Goal: Task Accomplishment & Management: Manage account settings

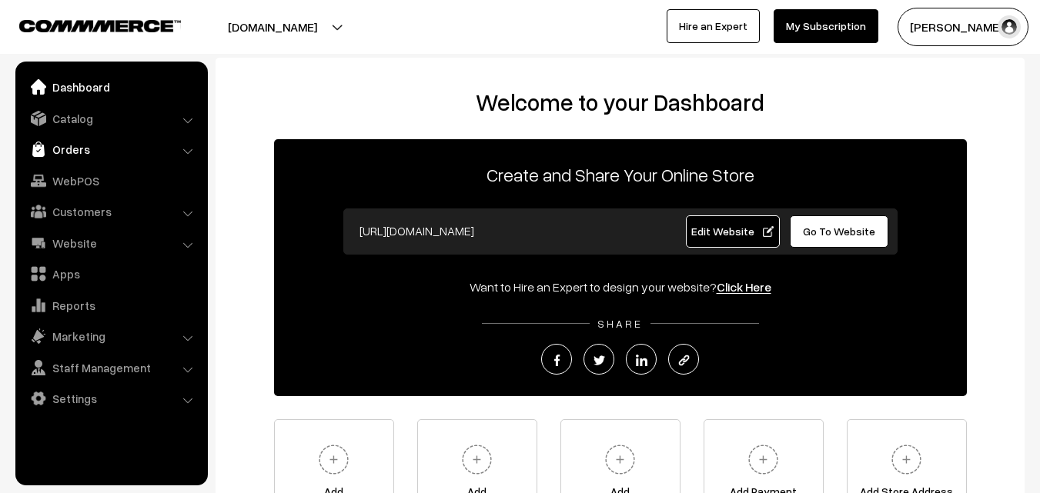
click at [69, 157] on link "Orders" at bounding box center [110, 149] width 183 height 28
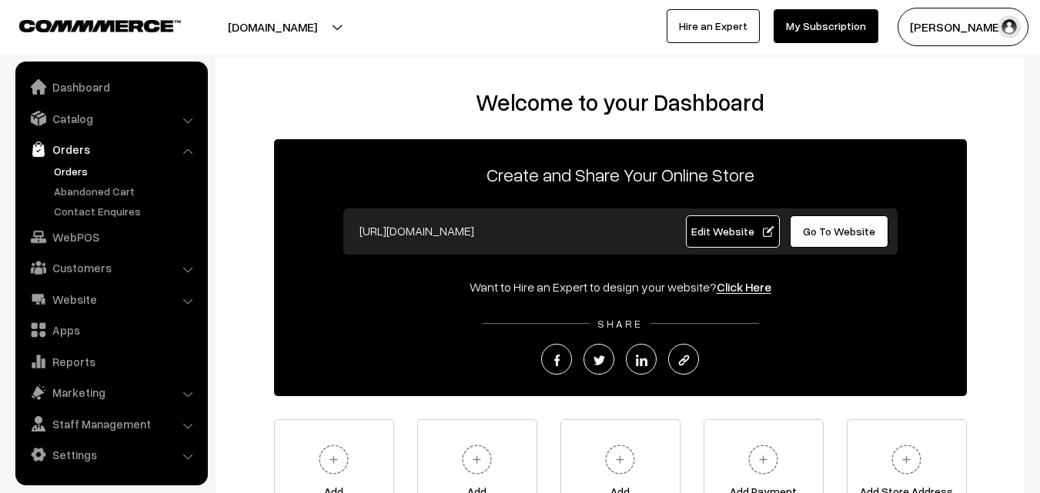
click at [62, 164] on link "Orders" at bounding box center [126, 171] width 152 height 16
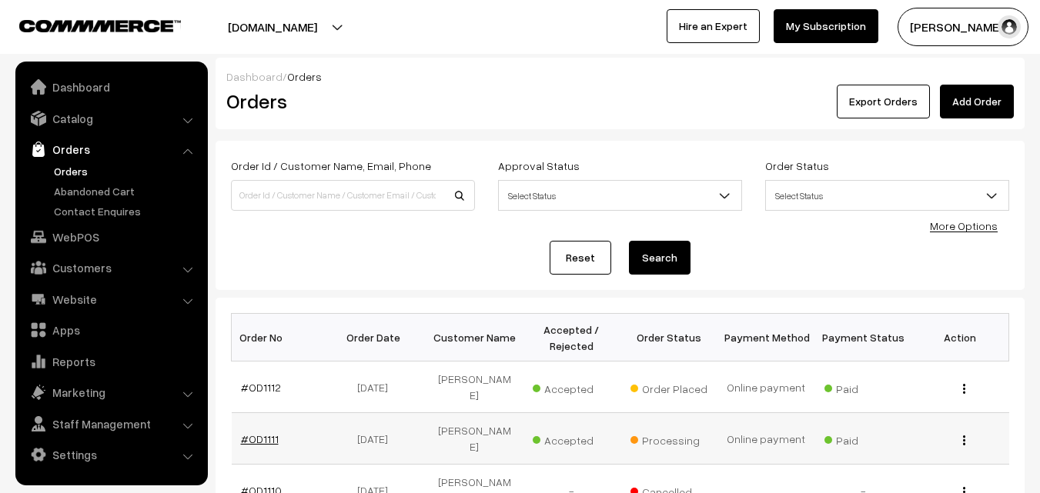
click at [262, 432] on link "#OD1111" at bounding box center [260, 438] width 38 height 13
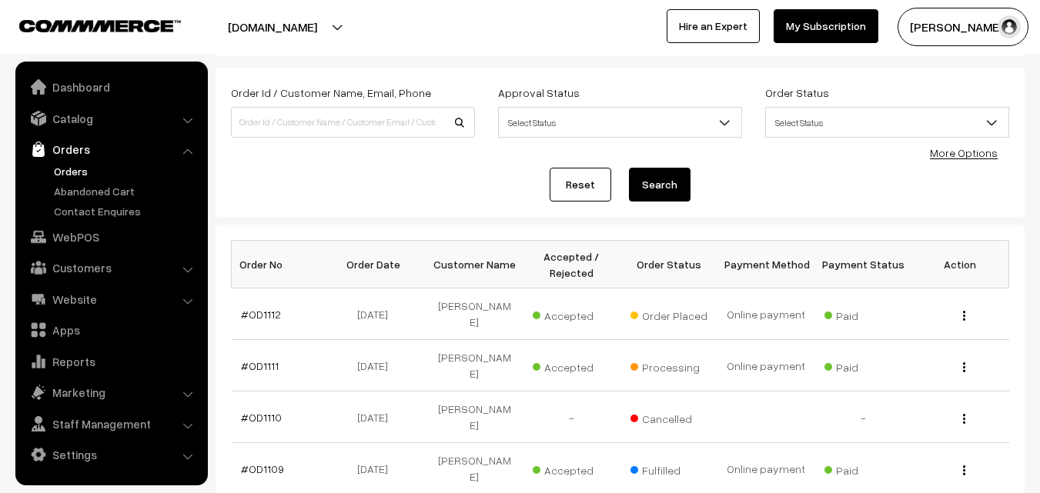
scroll to position [77, 0]
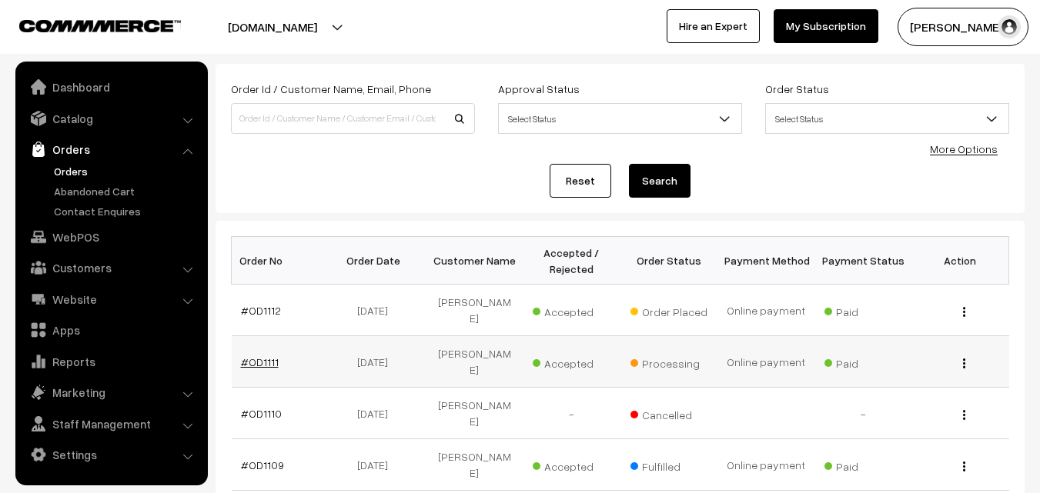
click at [253, 356] on link "#OD1111" at bounding box center [260, 362] width 38 height 13
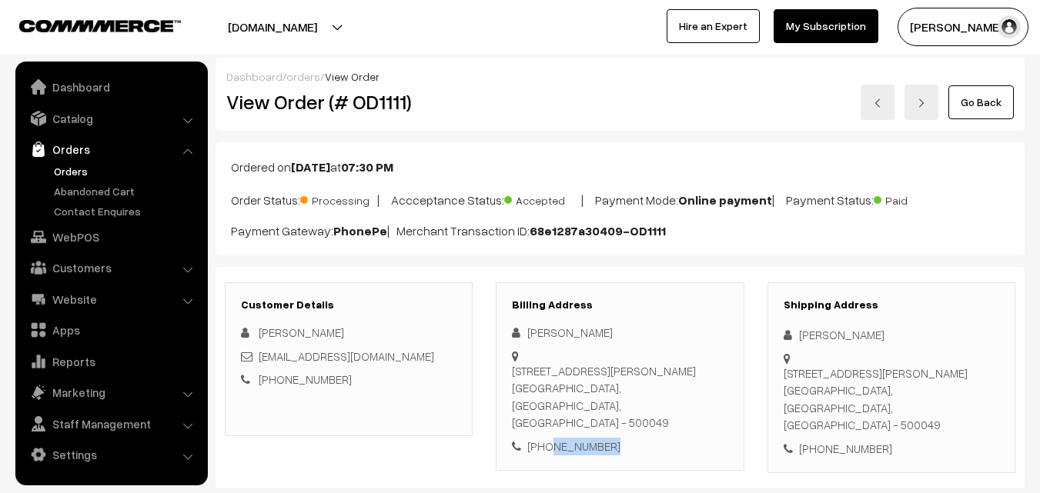
drag, startPoint x: 546, startPoint y: 429, endPoint x: 639, endPoint y: 434, distance: 93.2
click at [639, 438] on div "[PHONE_NUMBER]" at bounding box center [619, 447] width 215 height 18
copy div "9916024410"
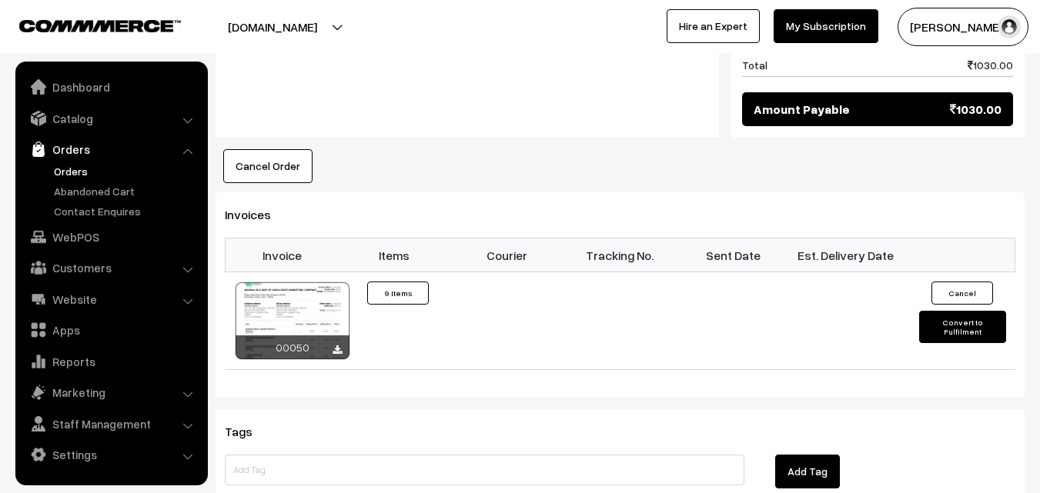
scroll to position [1385, 0]
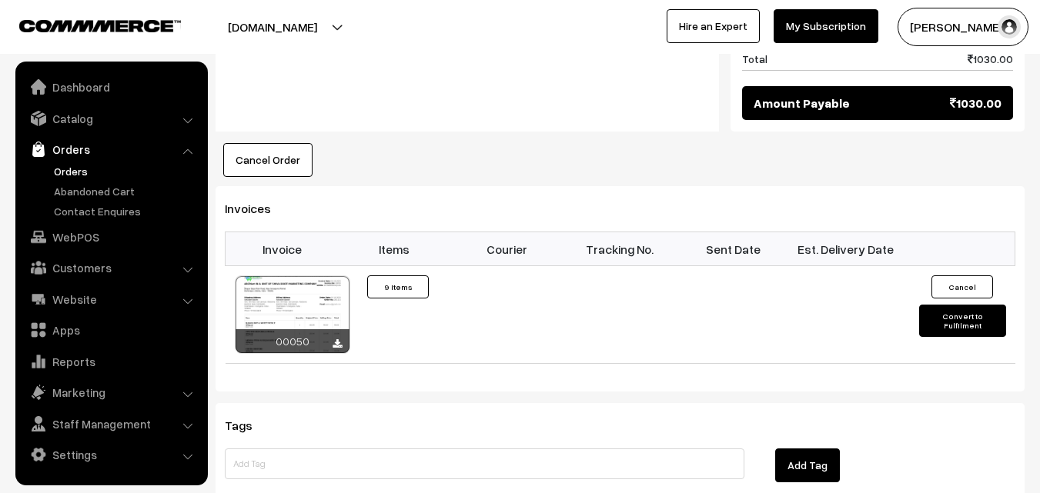
click at [78, 173] on link "Orders" at bounding box center [126, 171] width 152 height 16
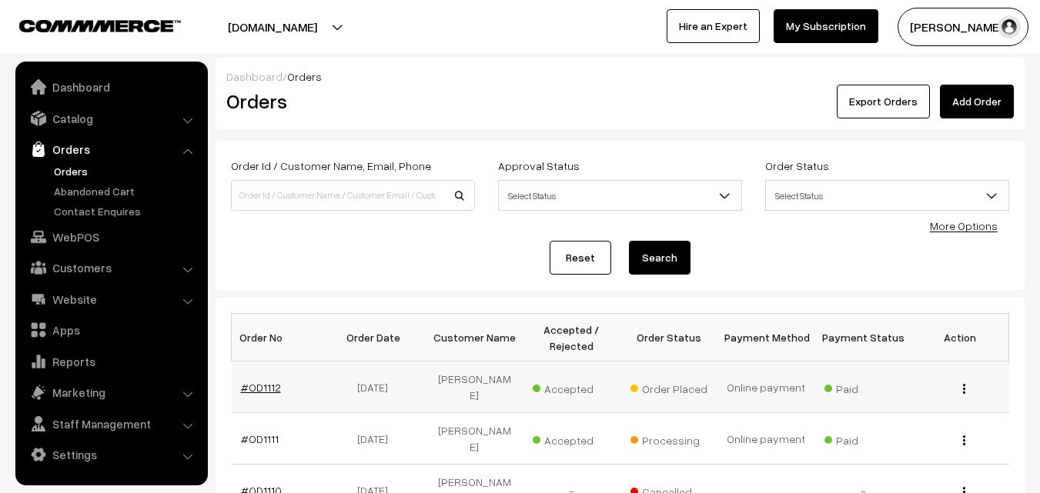
click at [255, 381] on link "#OD1112" at bounding box center [261, 387] width 40 height 13
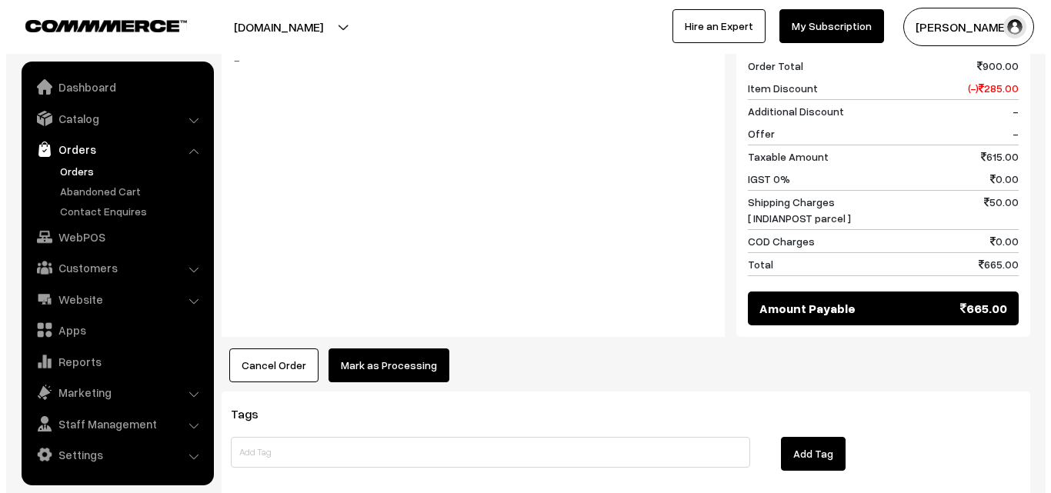
scroll to position [1375, 0]
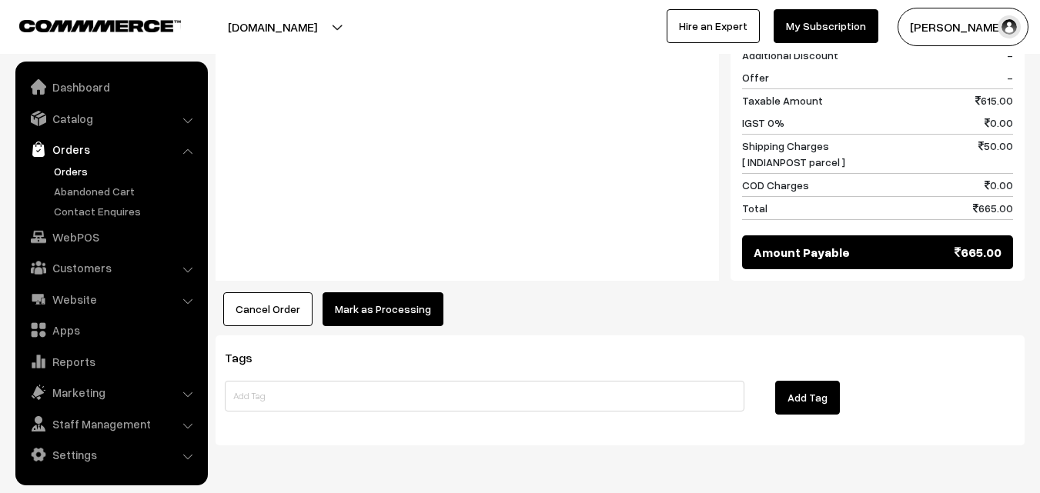
click at [362, 292] on button "Mark as Processing" at bounding box center [382, 309] width 121 height 34
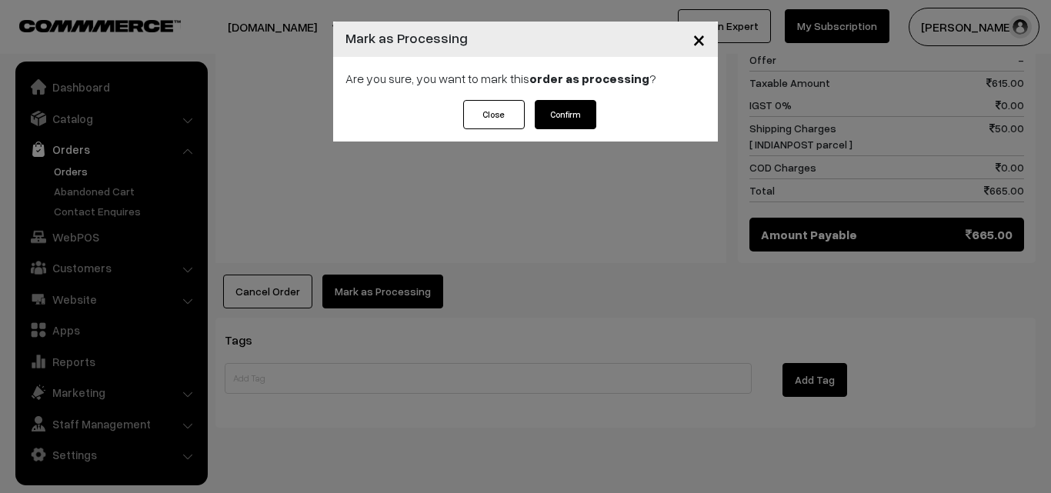
click at [595, 116] on button "Confirm" at bounding box center [566, 114] width 62 height 29
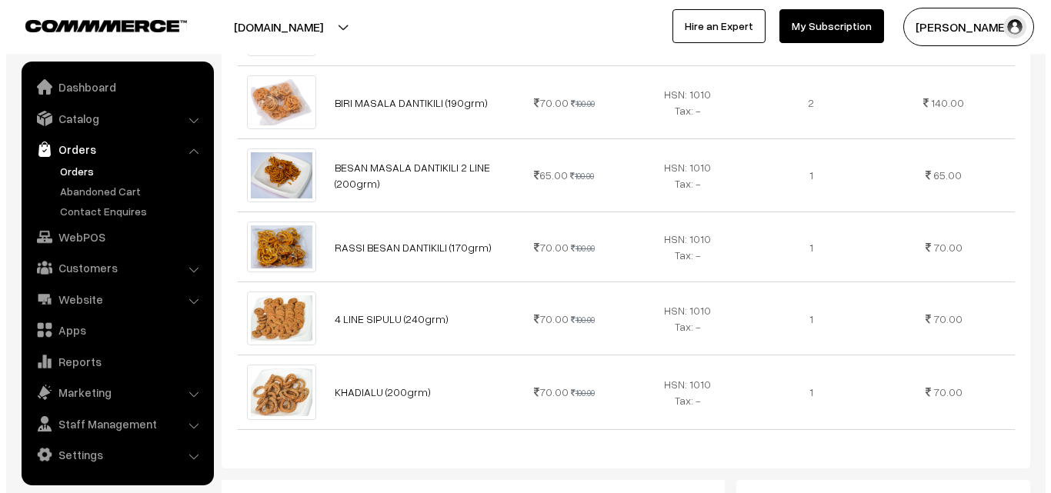
scroll to position [1154, 0]
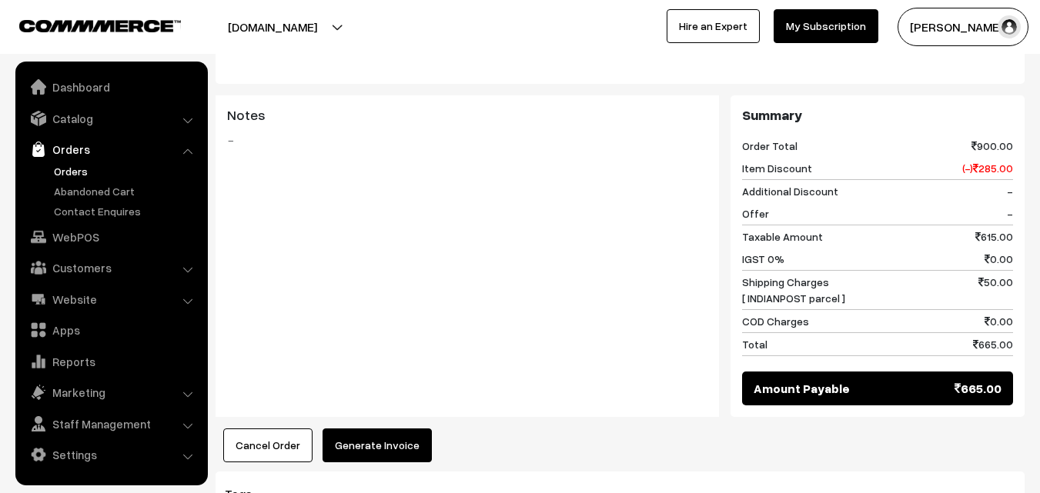
click at [370, 429] on button "Generate Invoice" at bounding box center [376, 446] width 109 height 34
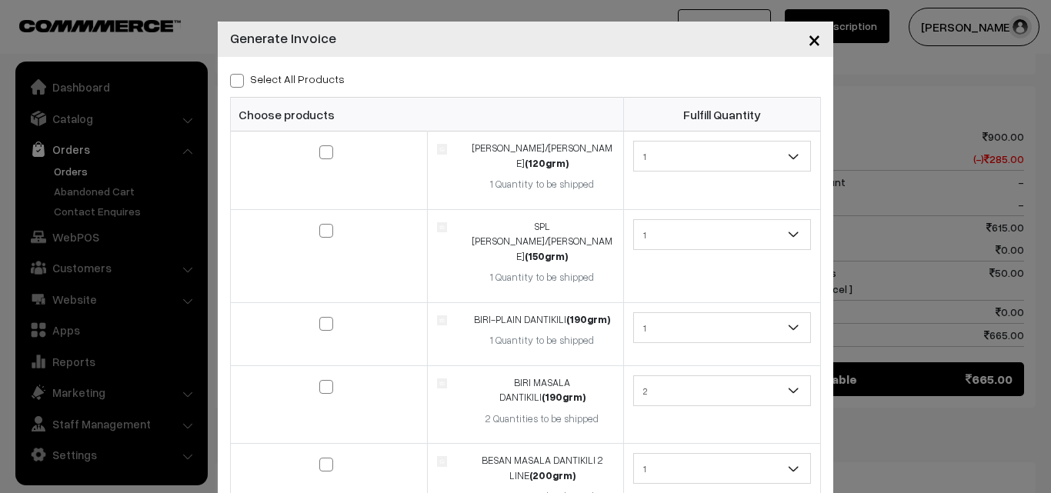
click at [221, 79] on div "Select All Products Choose products Fulfill Quantity (120grm) 1" at bounding box center [526, 415] width 616 height 717
click at [239, 77] on label "Select All Products" at bounding box center [287, 79] width 115 height 16
click at [239, 77] on input "Select All Products" at bounding box center [235, 78] width 10 height 10
checkbox input "true"
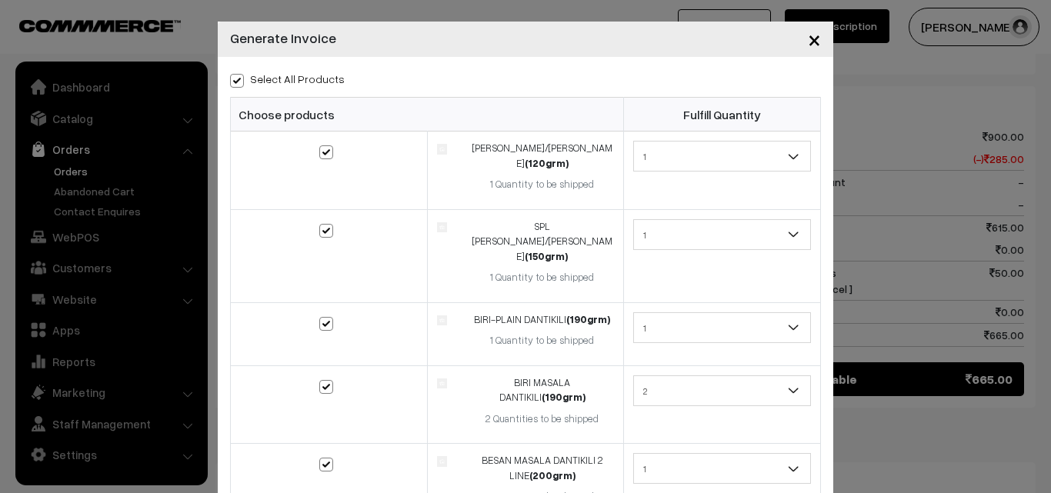
checkbox input "true"
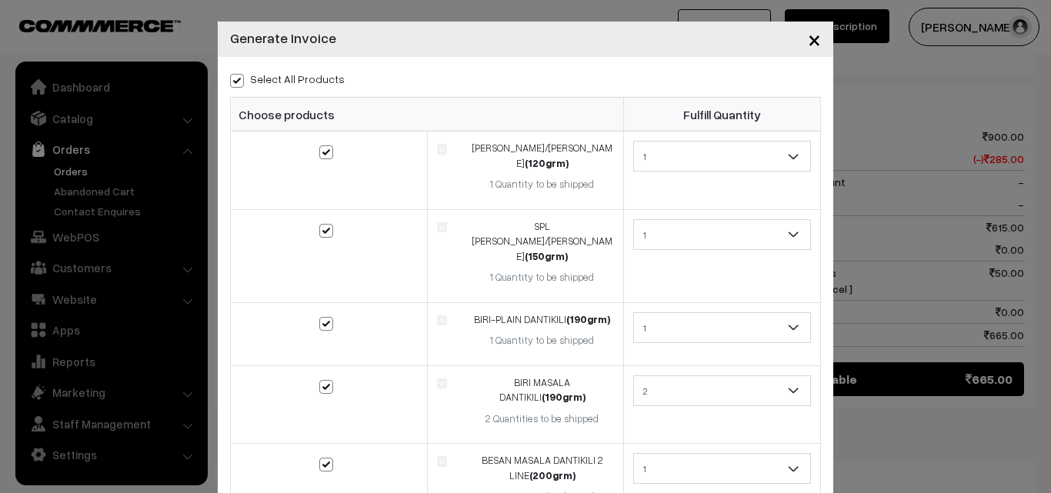
checkbox input "true"
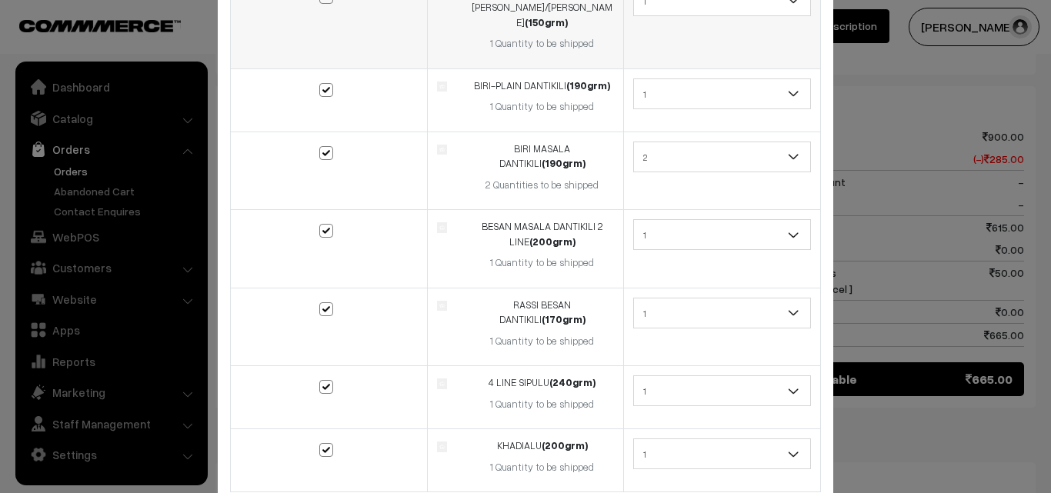
scroll to position [289, 0]
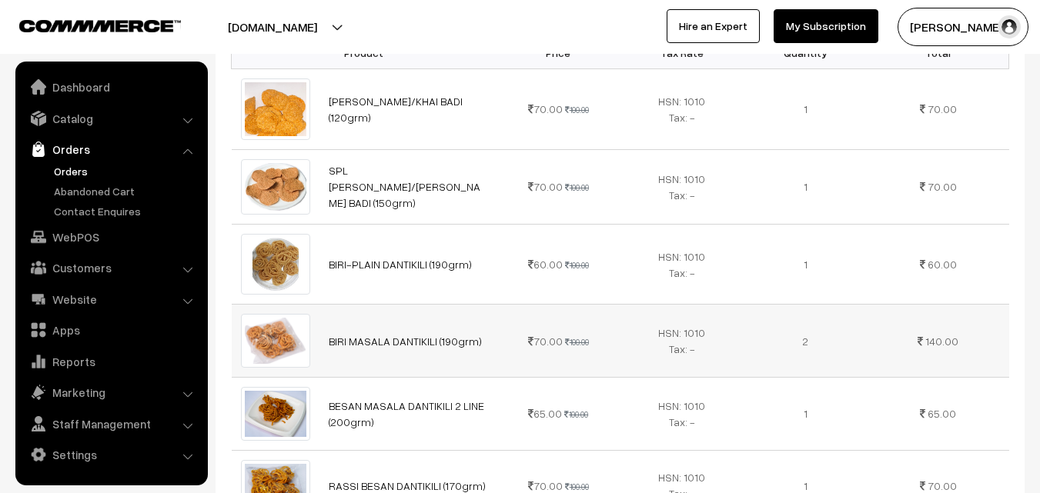
scroll to position [608, 0]
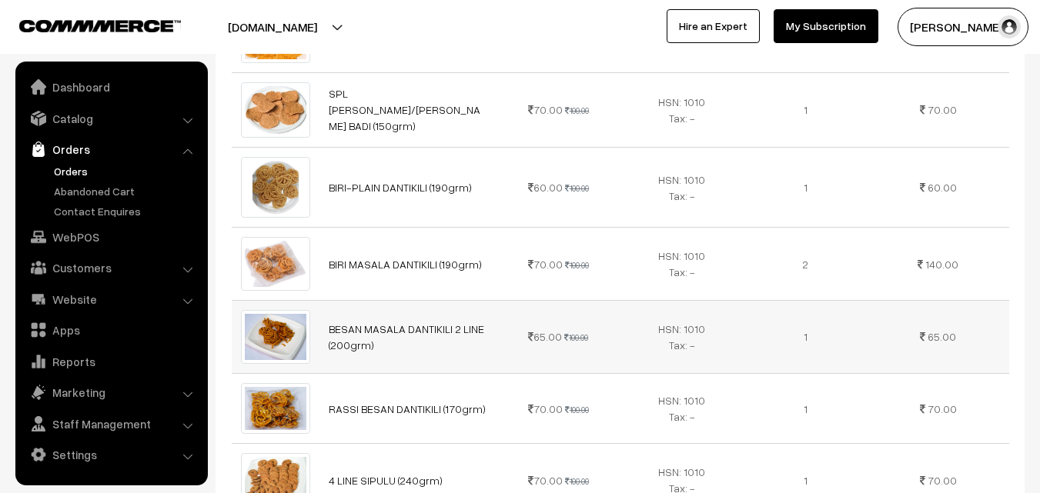
click at [318, 300] on td at bounding box center [276, 336] width 88 height 73
click at [345, 322] on link "BESAN MASALA DANTIKILI 2 LINE (200grm)" at bounding box center [406, 336] width 155 height 29
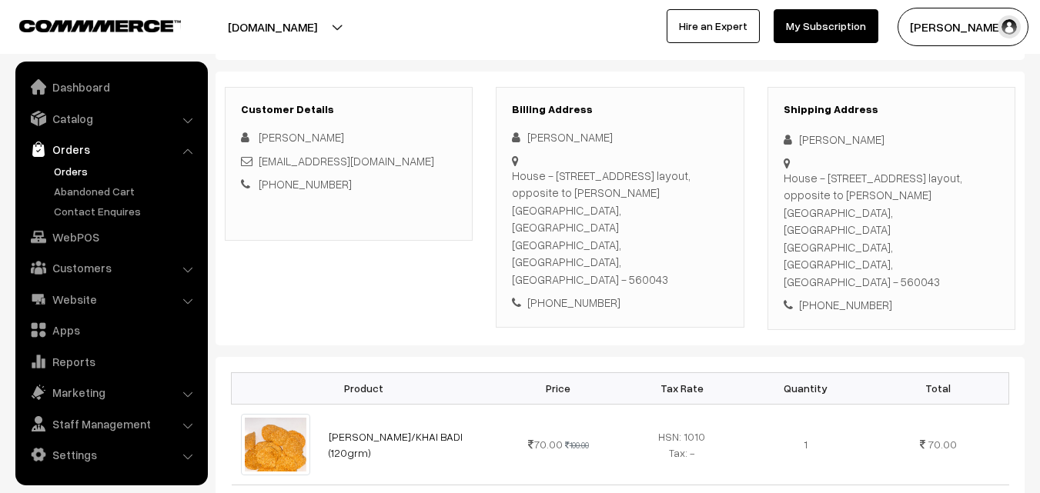
scroll to position [0, 0]
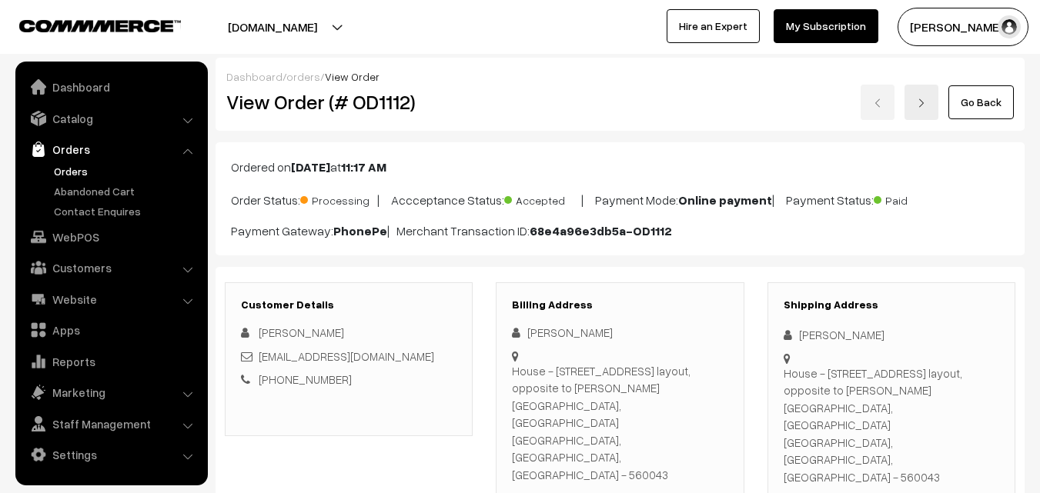
click at [72, 178] on link "Orders" at bounding box center [126, 171] width 152 height 16
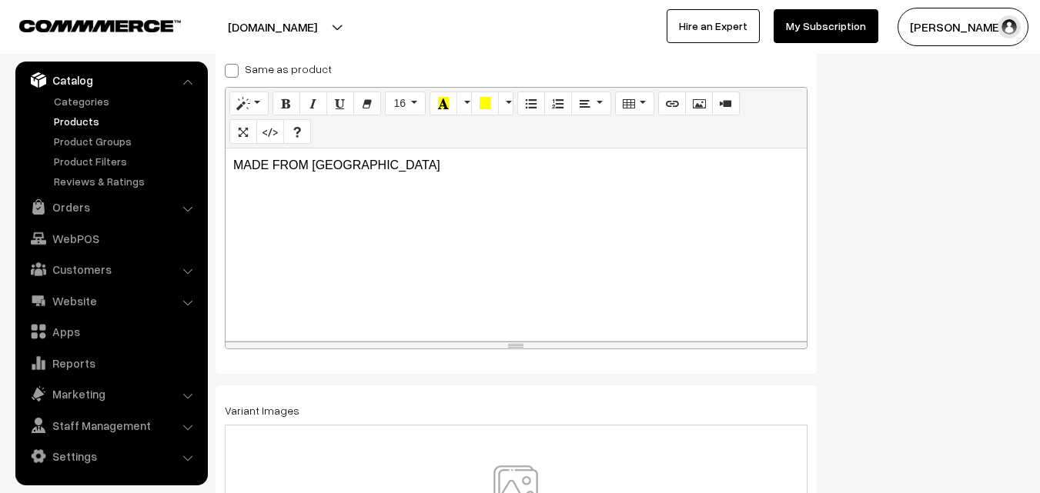
scroll to position [269, 0]
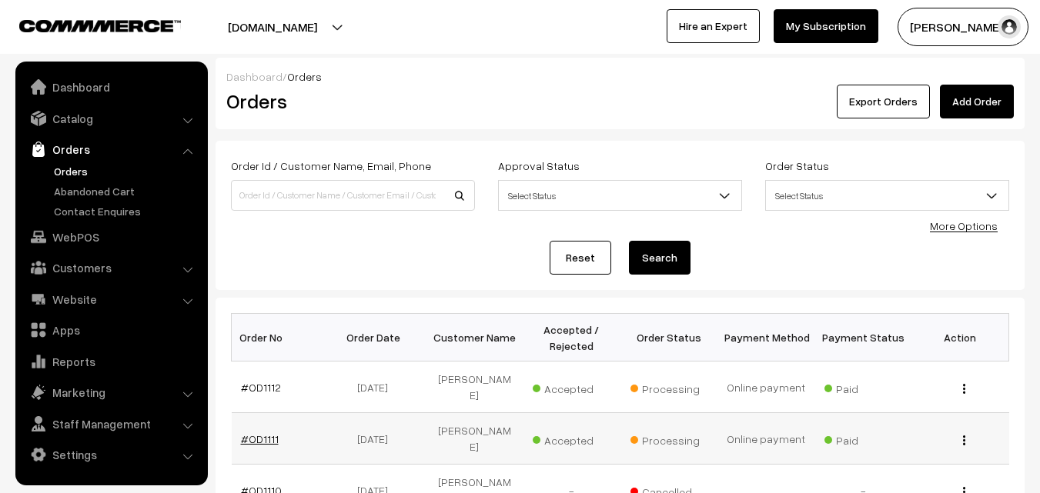
click at [265, 432] on link "#OD1111" at bounding box center [260, 438] width 38 height 13
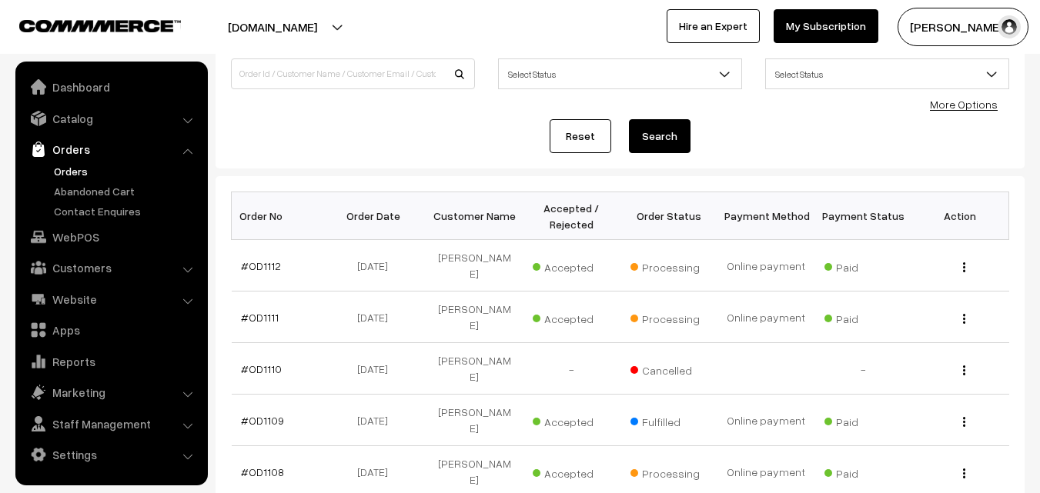
scroll to position [154, 0]
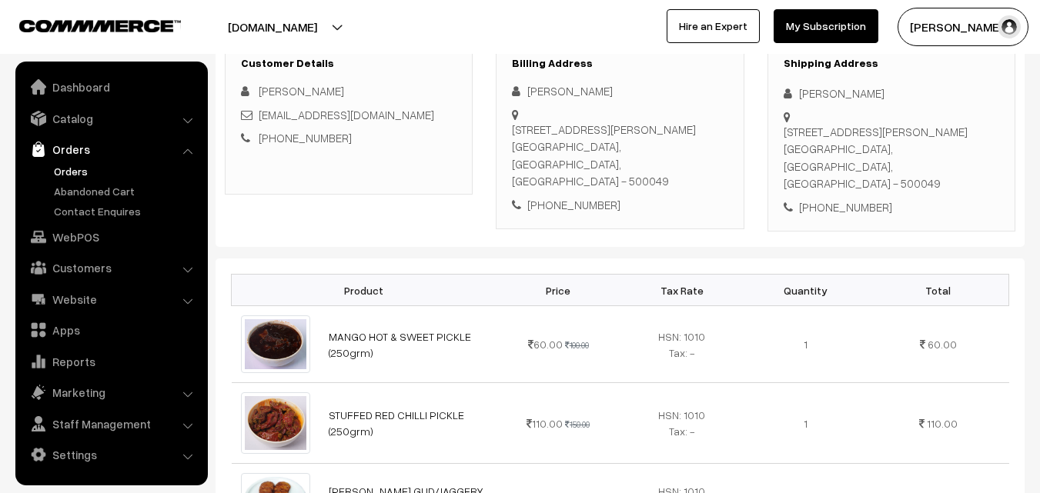
scroll to position [231, 0]
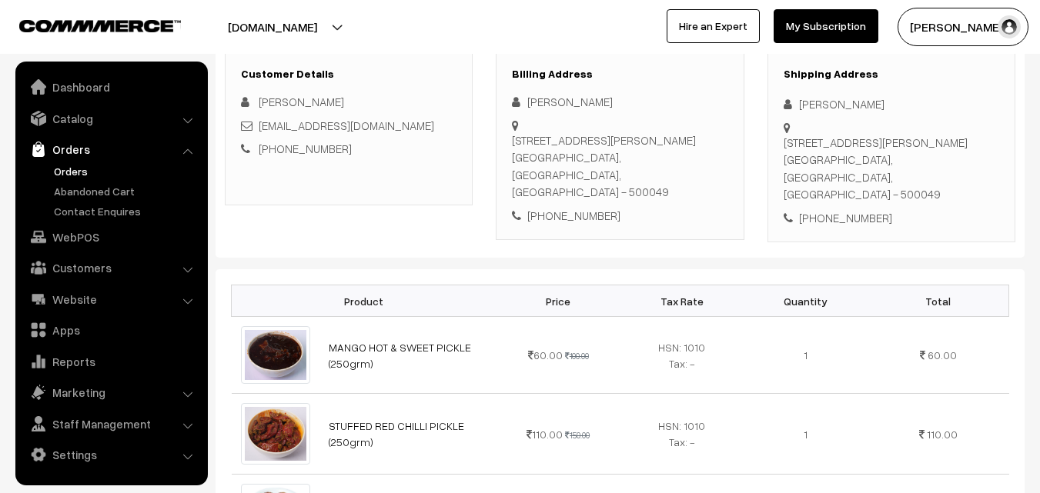
click at [65, 168] on link "Orders" at bounding box center [126, 171] width 152 height 16
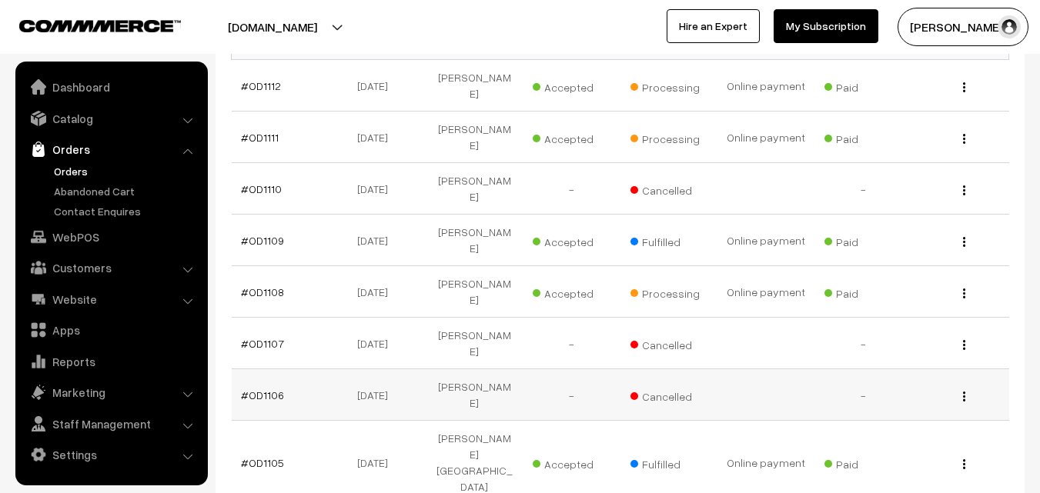
scroll to position [308, 0]
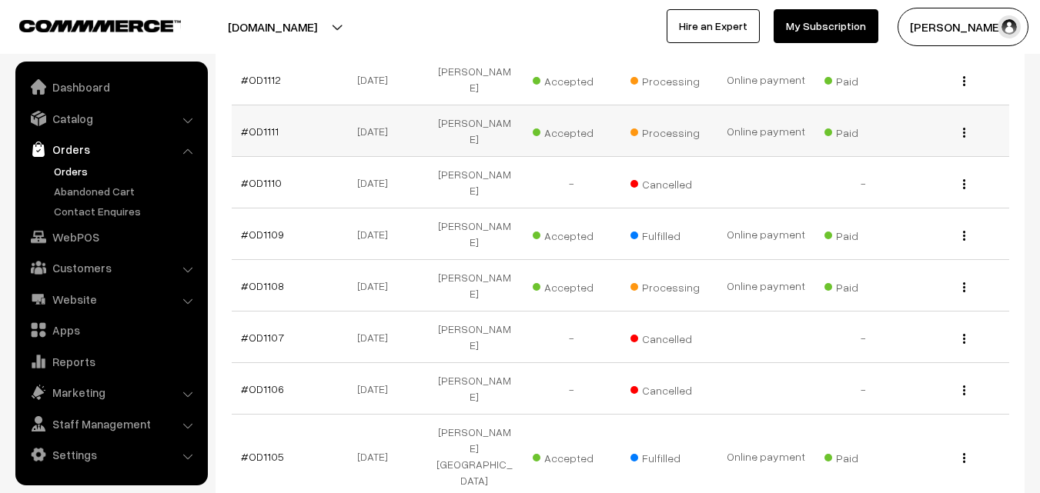
click at [259, 105] on td "#OD1111" at bounding box center [280, 131] width 97 height 52
click at [254, 125] on link "#OD1111" at bounding box center [260, 131] width 38 height 13
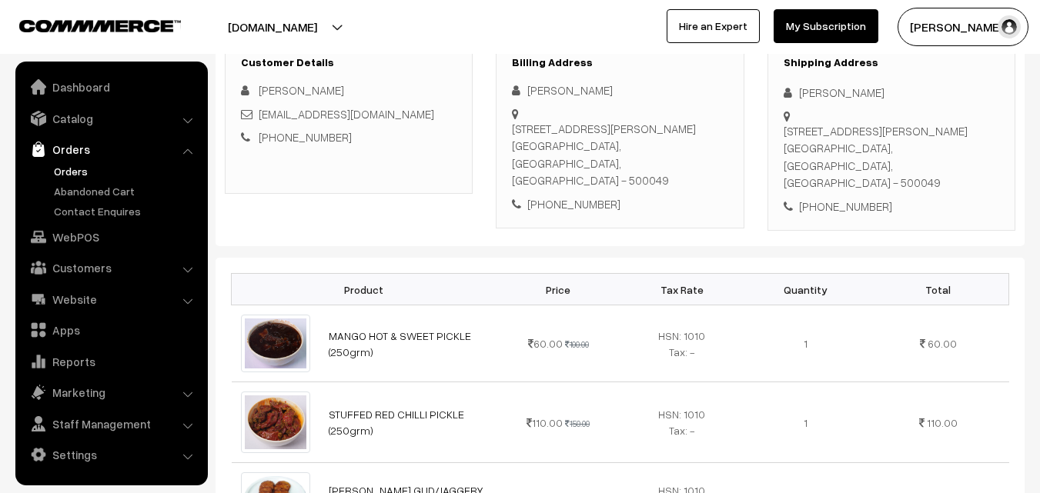
scroll to position [154, 0]
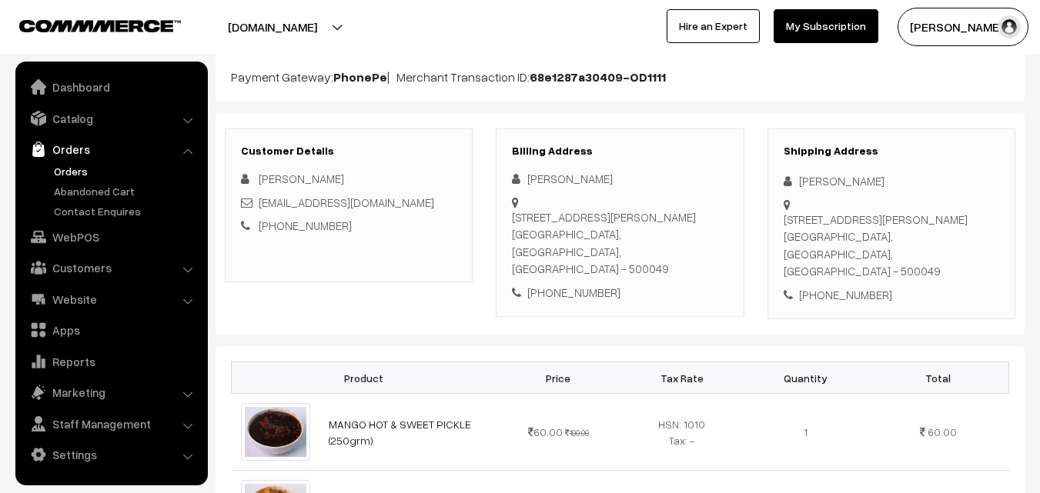
click at [79, 176] on link "Orders" at bounding box center [126, 171] width 152 height 16
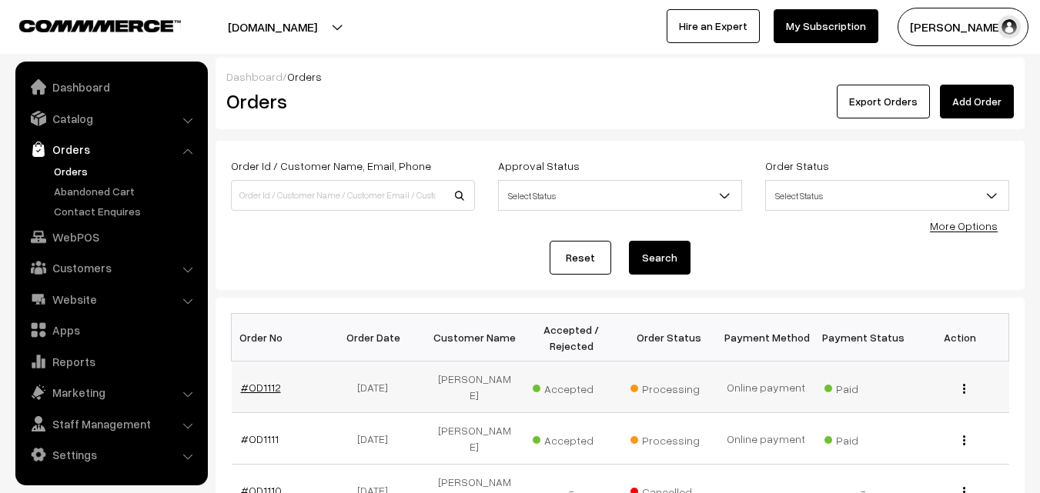
click at [259, 381] on link "#OD1112" at bounding box center [261, 387] width 40 height 13
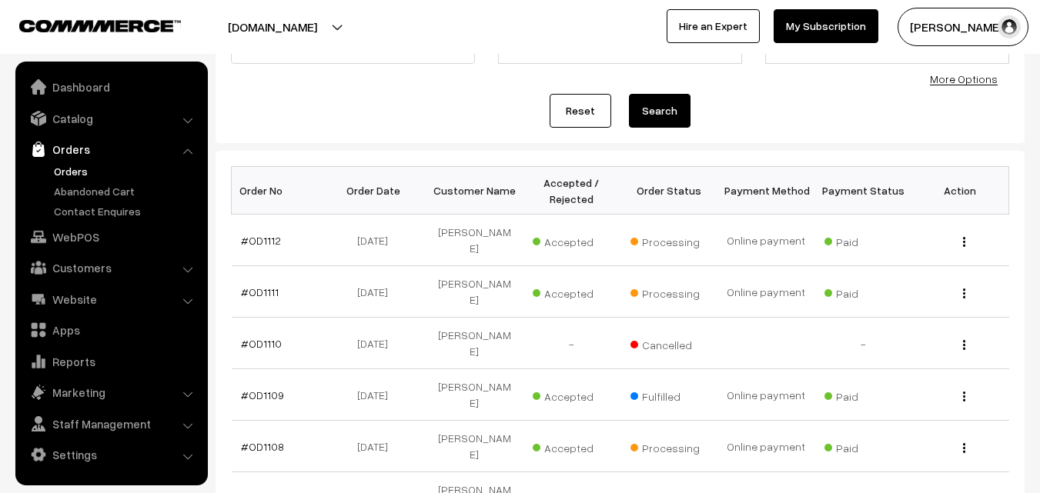
scroll to position [154, 0]
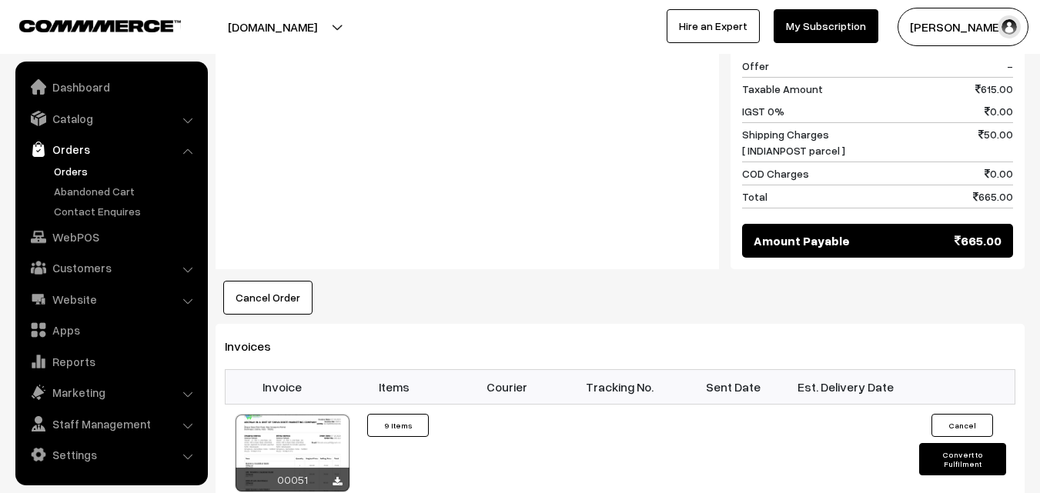
scroll to position [1385, 0]
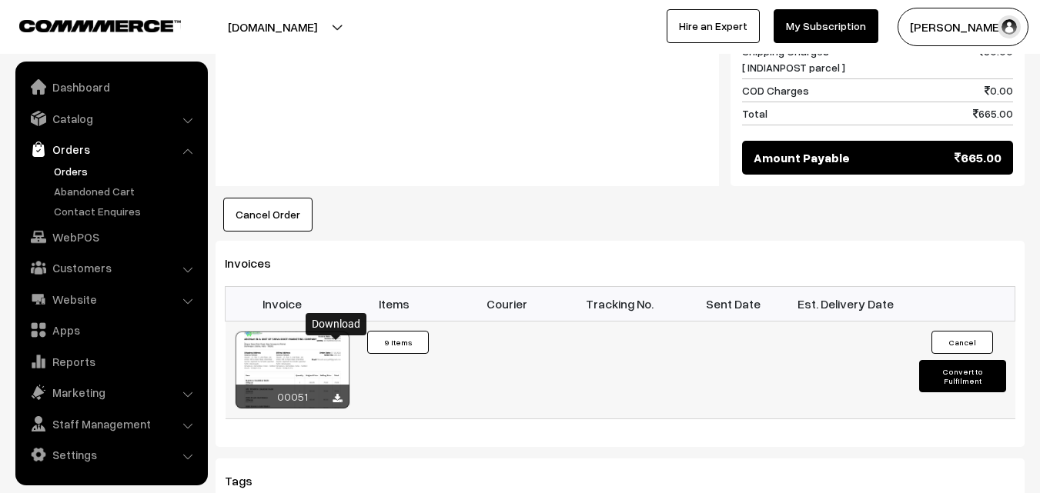
click at [337, 394] on icon at bounding box center [336, 399] width 9 height 10
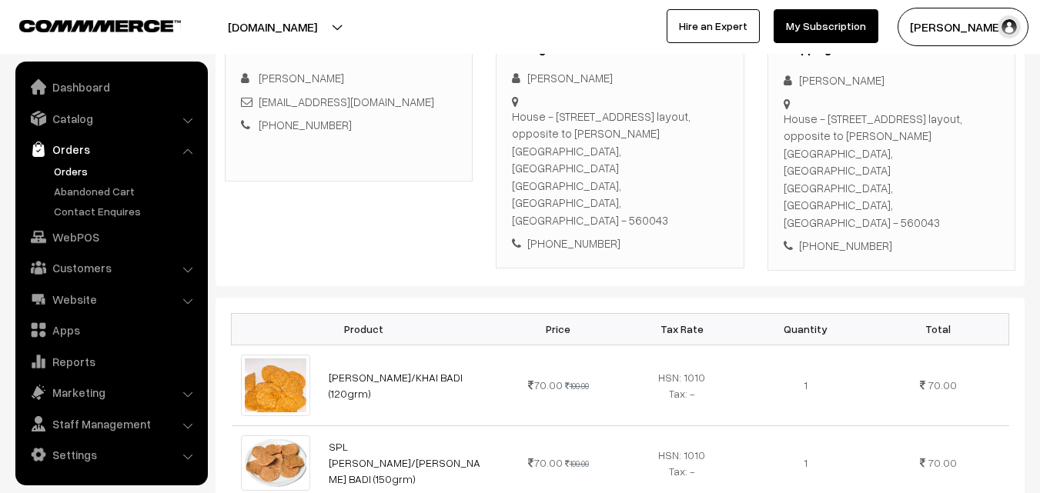
scroll to position [231, 0]
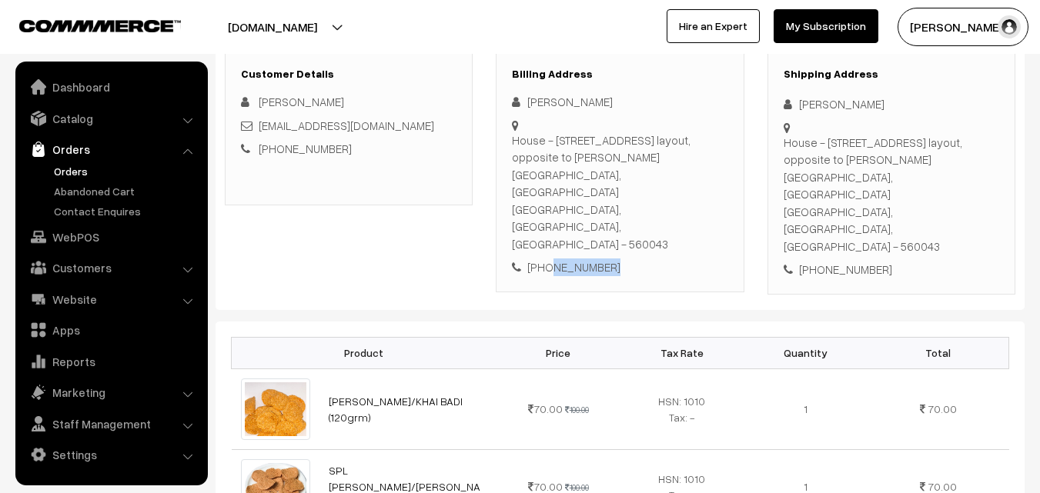
drag, startPoint x: 551, startPoint y: 214, endPoint x: 650, endPoint y: 216, distance: 99.3
click at [650, 259] on div "[PHONE_NUMBER]" at bounding box center [619, 268] width 215 height 18
copy div "7978615355"
